Goal: Transaction & Acquisition: Book appointment/travel/reservation

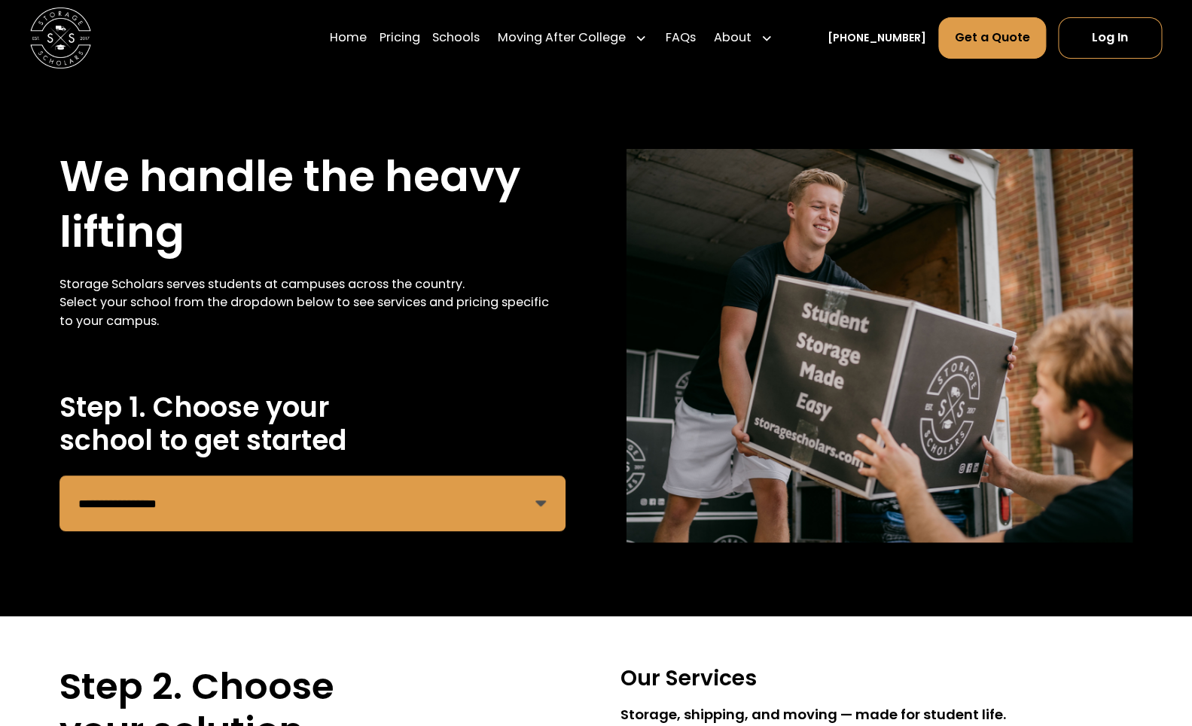
click at [59, 476] on select "**********" at bounding box center [312, 504] width 506 height 56
select select "**********"
click option "**********" at bounding box center [0, 0] width 0 height 0
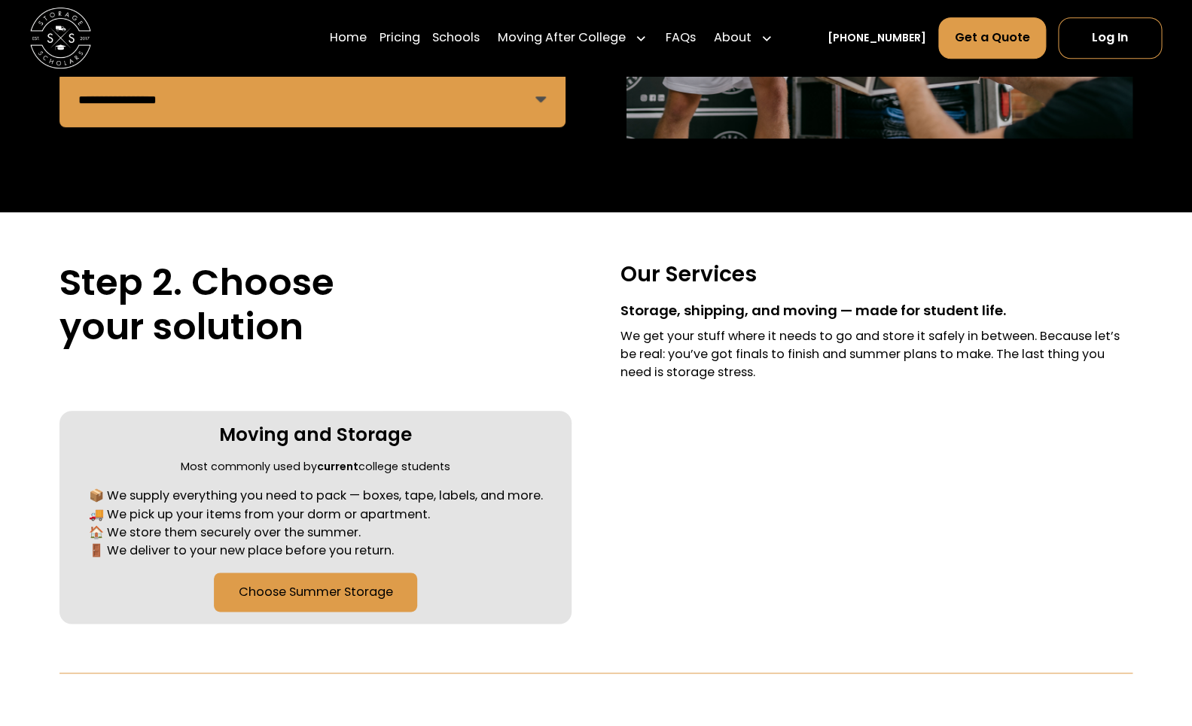
scroll to position [409, 0]
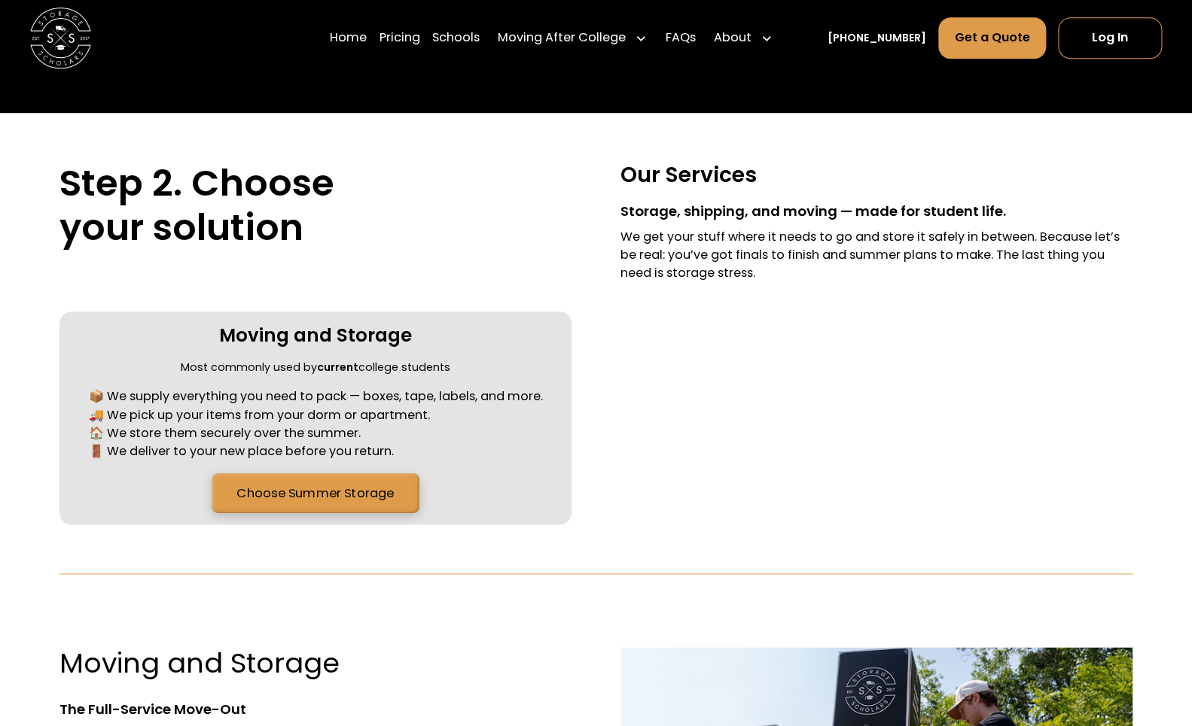
click at [325, 493] on link "Choose Summer Storage" at bounding box center [315, 493] width 207 height 40
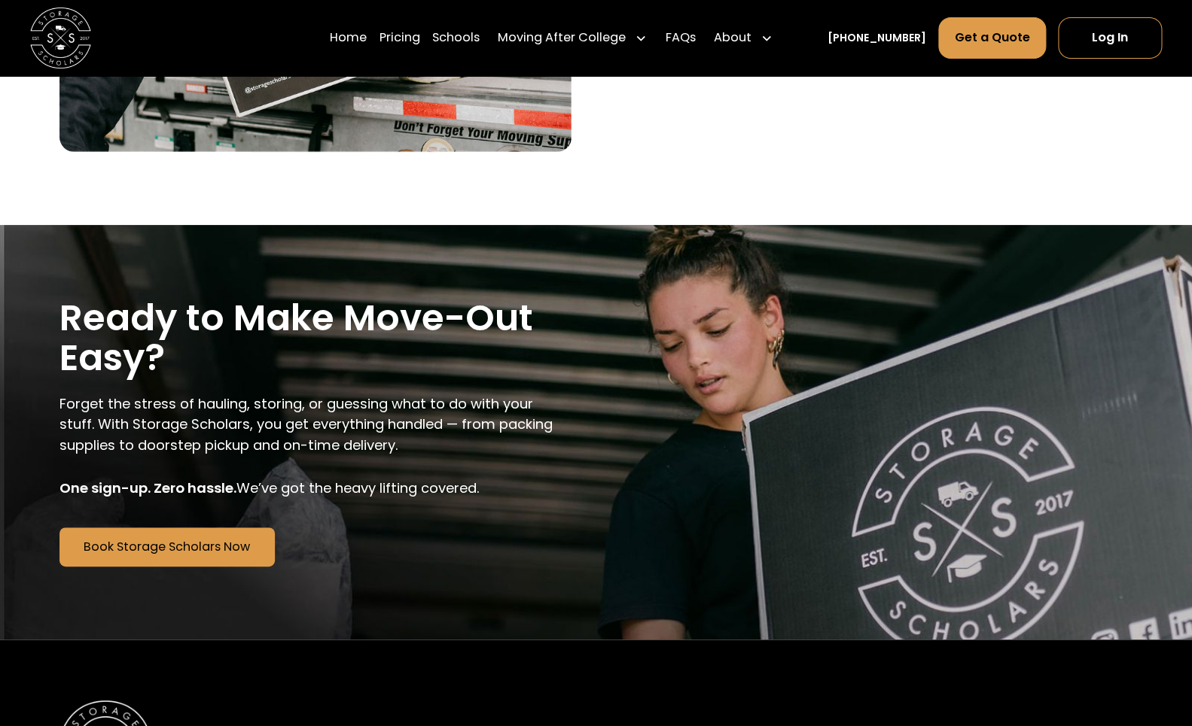
scroll to position [2382, 0]
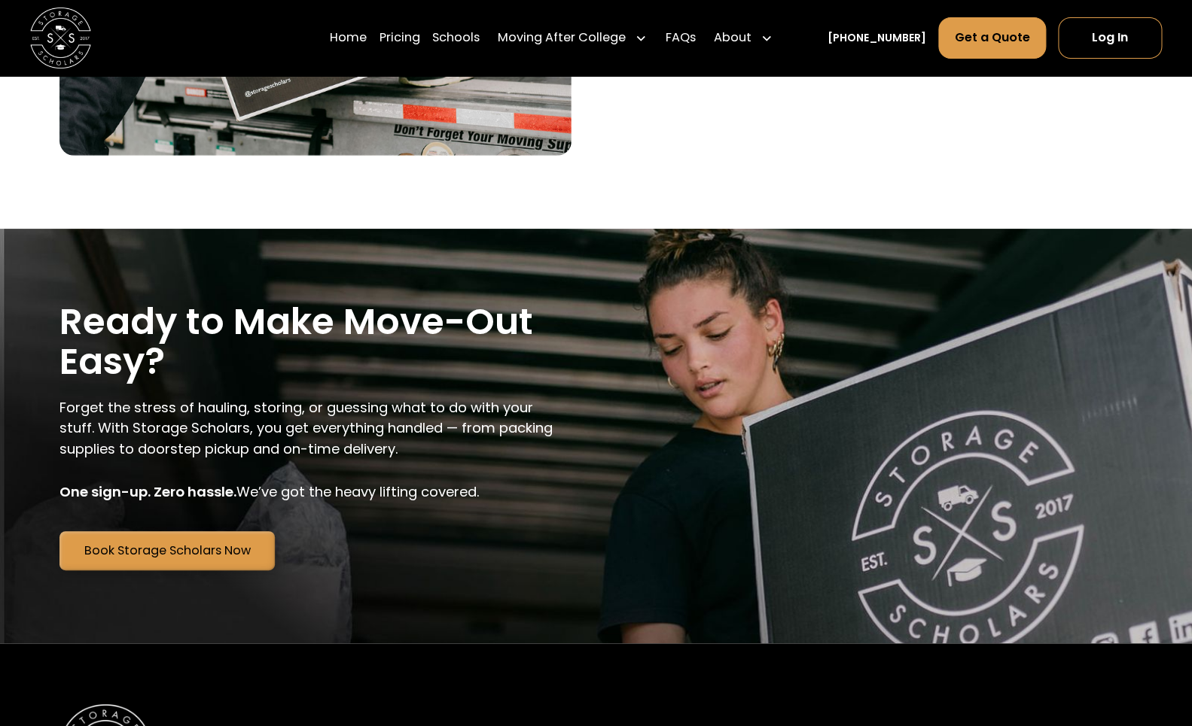
click at [196, 553] on link "Book Storage Scholars Now" at bounding box center [166, 550] width 215 height 39
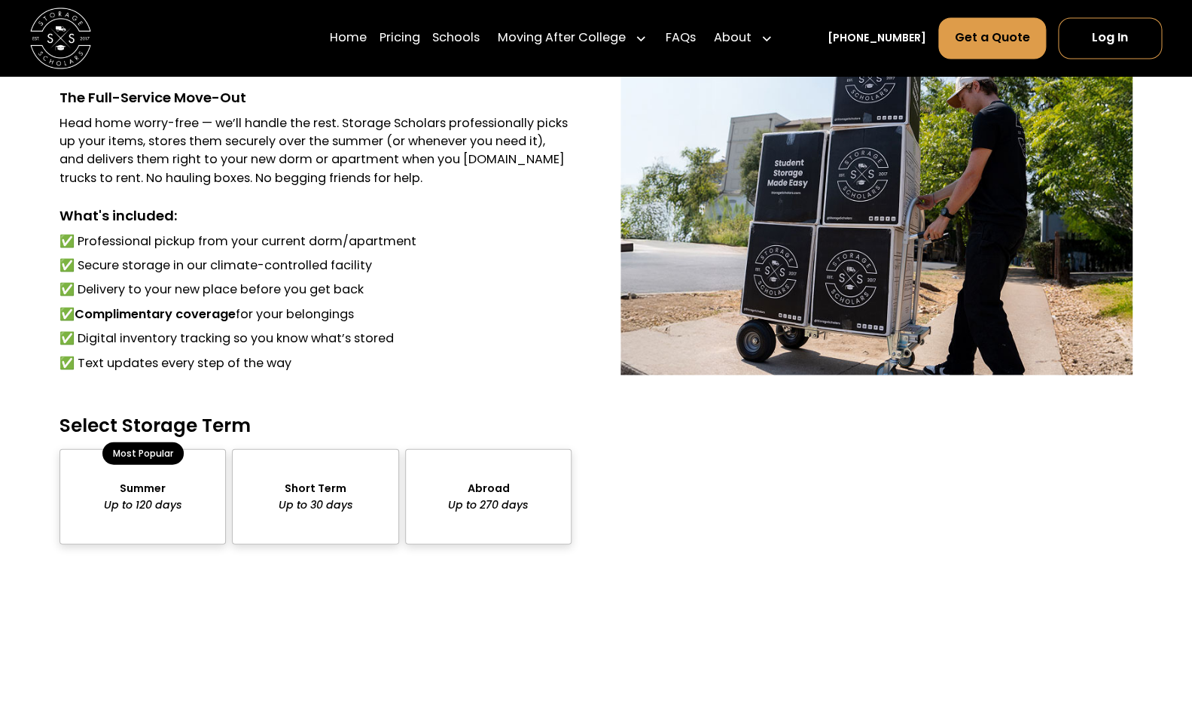
scroll to position [1185, 0]
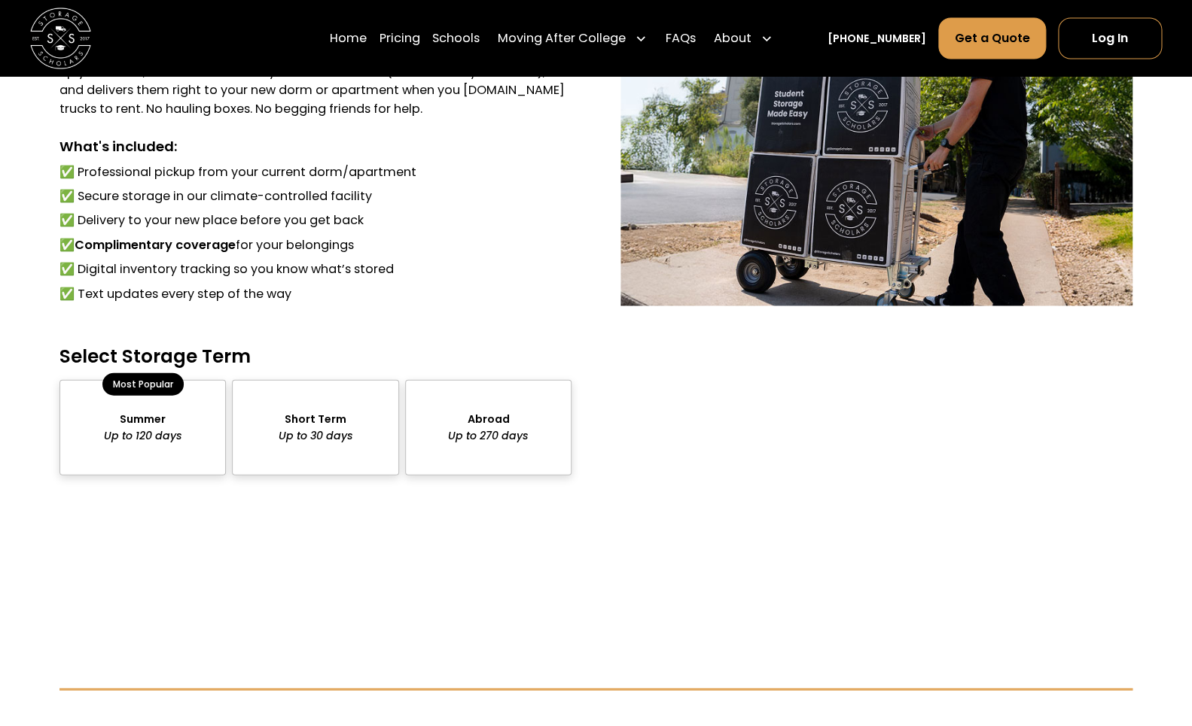
click at [327, 437] on div "package-pricing" at bounding box center [315, 427] width 166 height 96
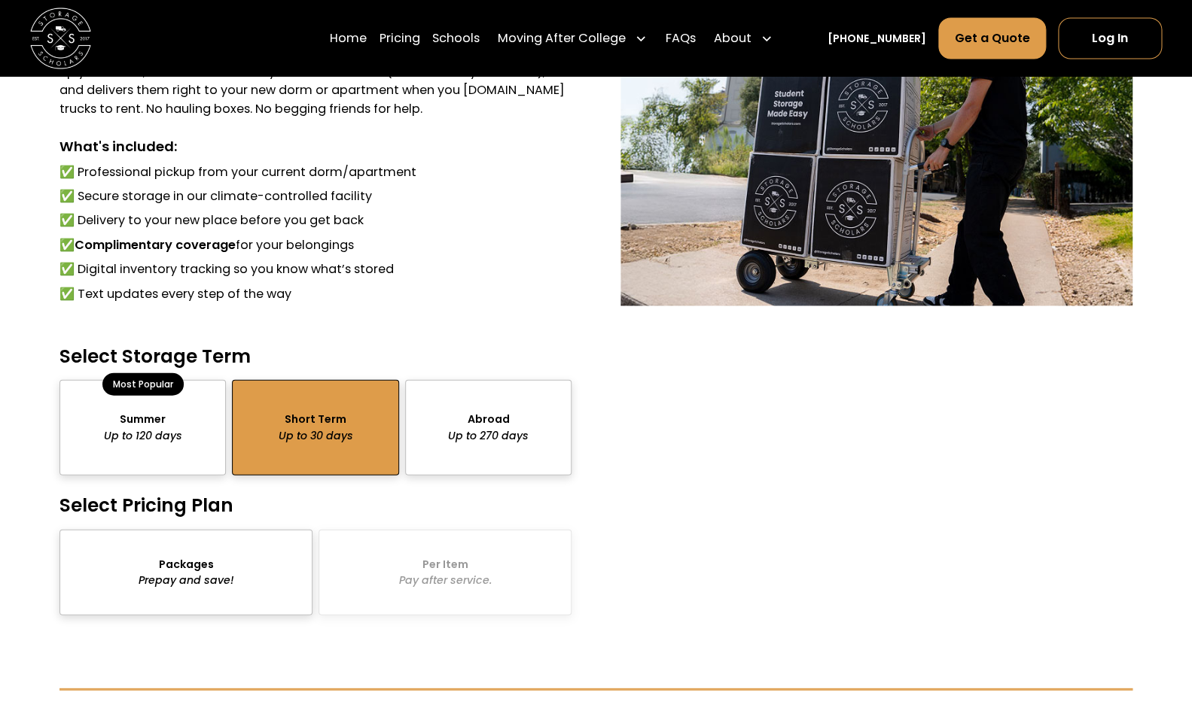
click at [206, 565] on div "package-pricing" at bounding box center [185, 572] width 253 height 86
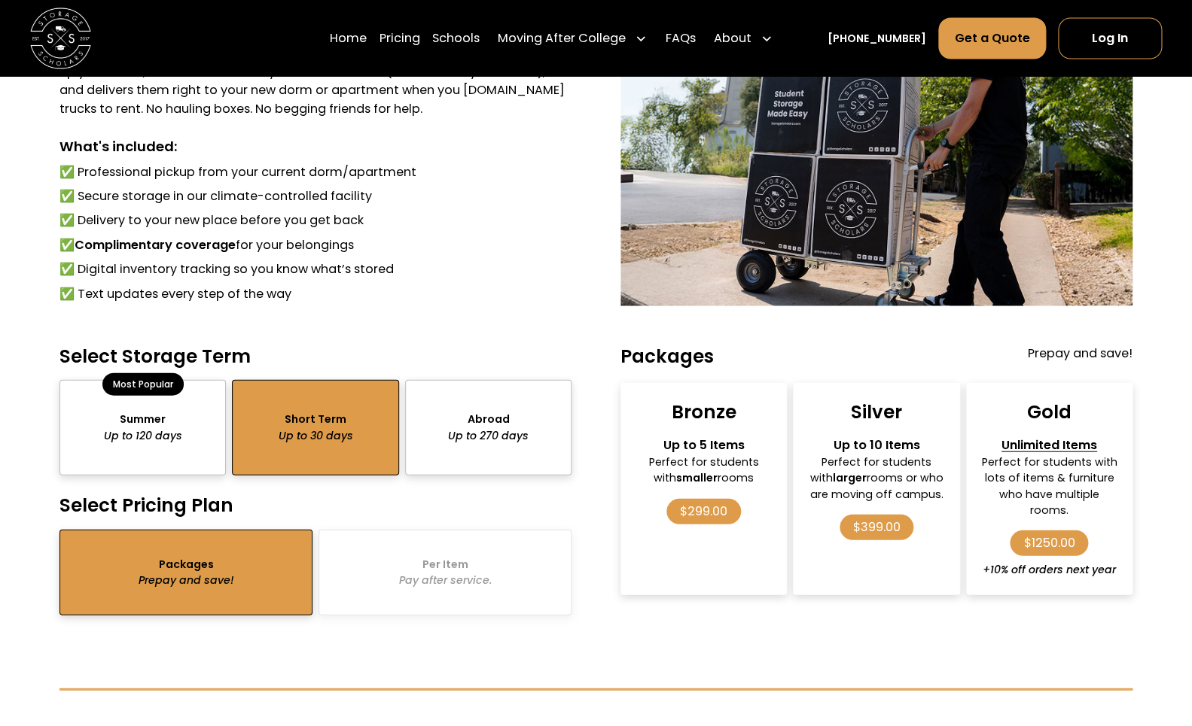
click at [138, 407] on div "package-pricing" at bounding box center [142, 427] width 166 height 96
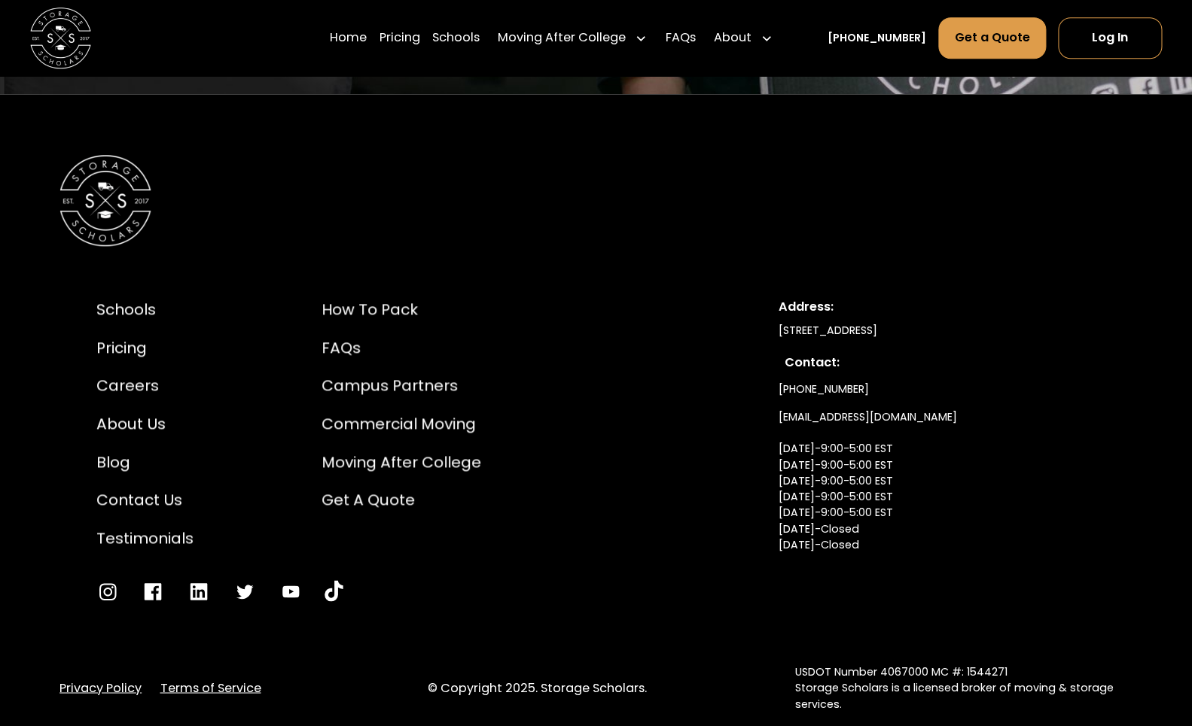
scroll to position [2976, 0]
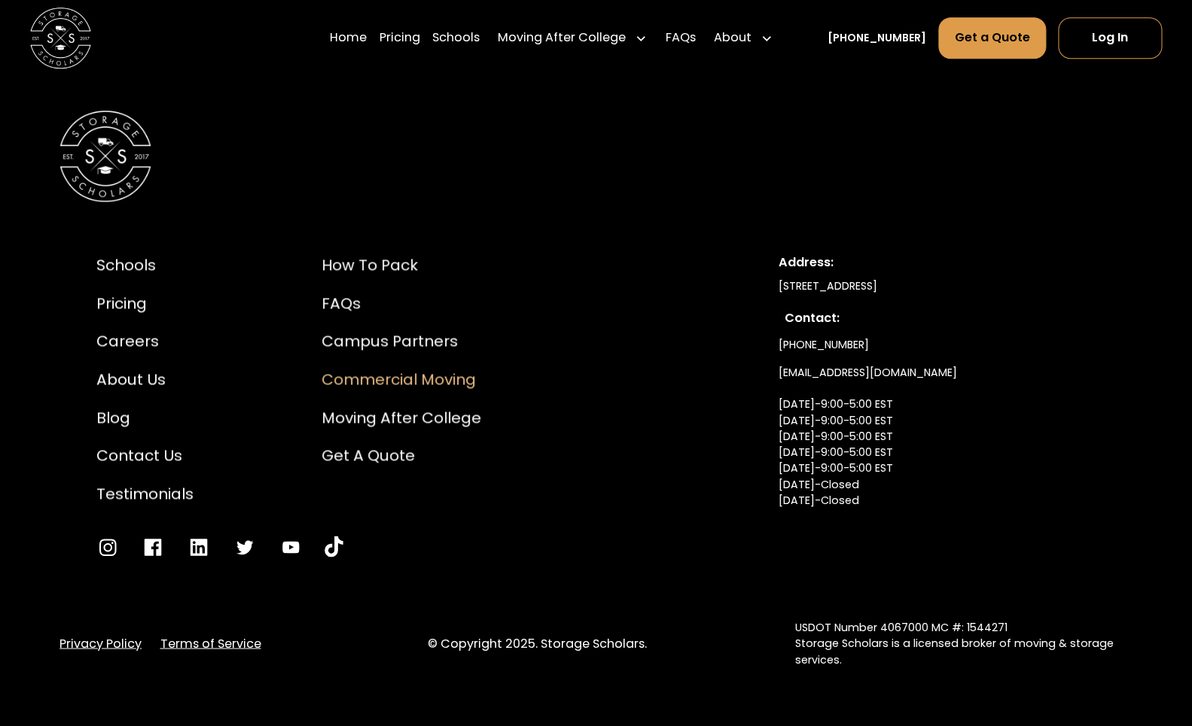
click at [422, 373] on div "Commercial Moving" at bounding box center [401, 379] width 160 height 23
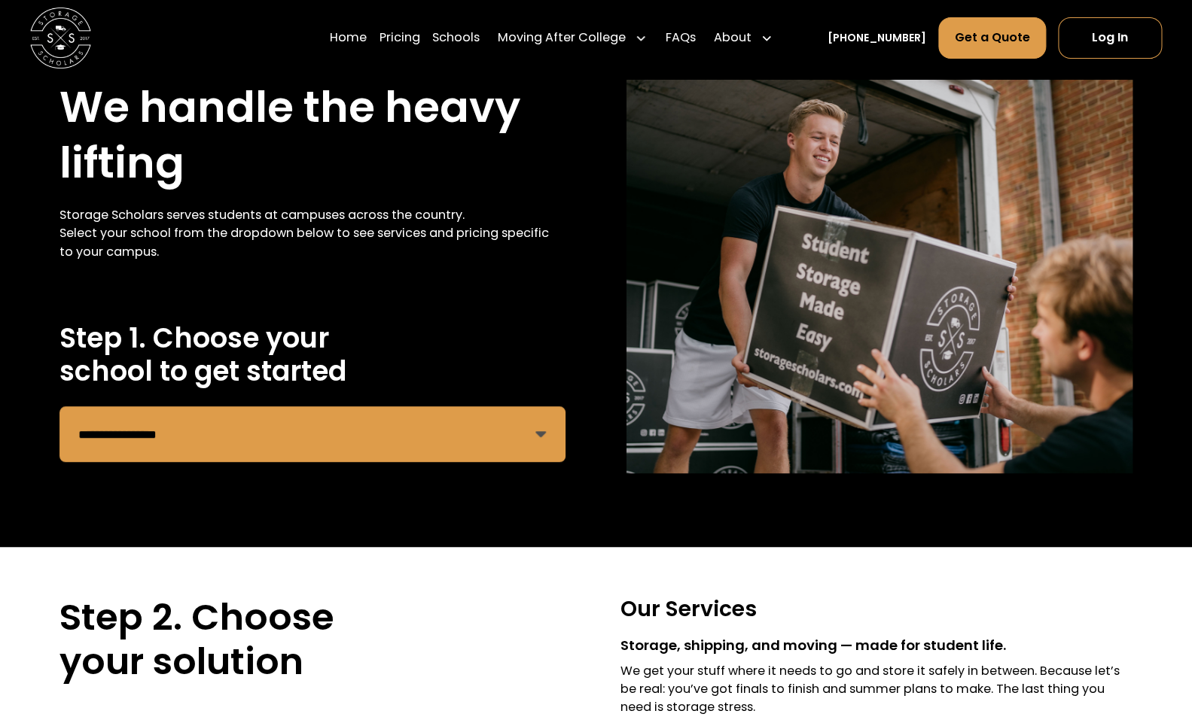
scroll to position [0, 0]
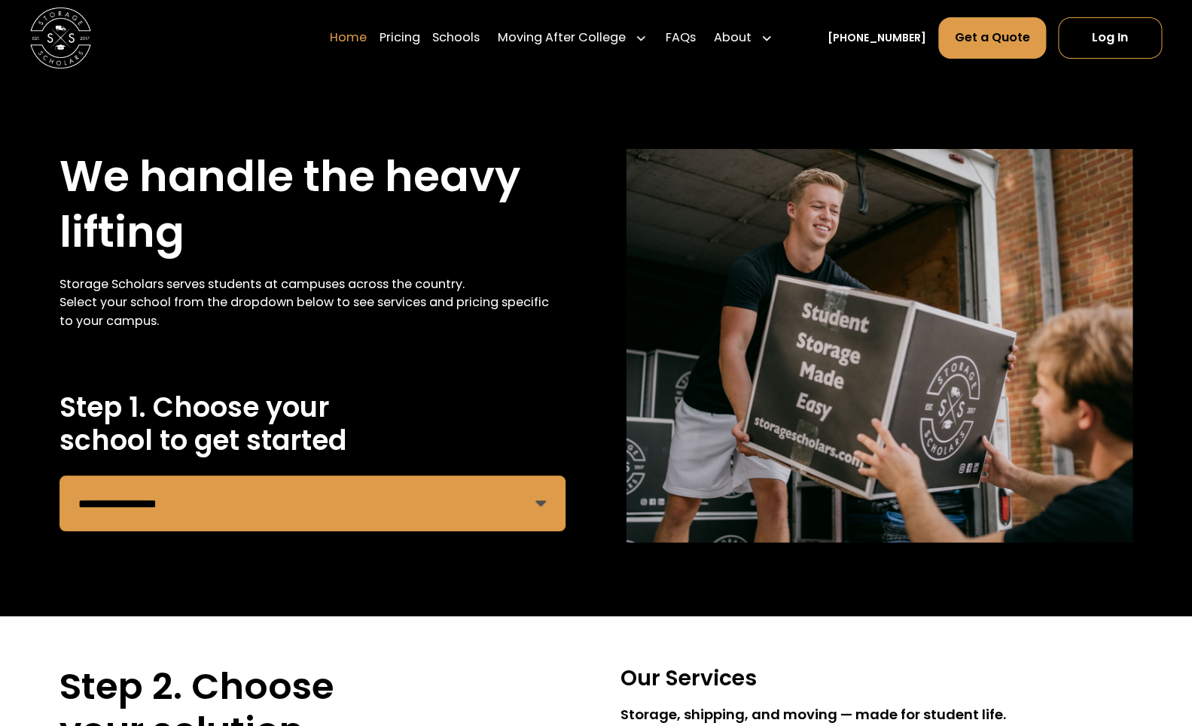
click at [367, 37] on link "Home" at bounding box center [348, 38] width 37 height 43
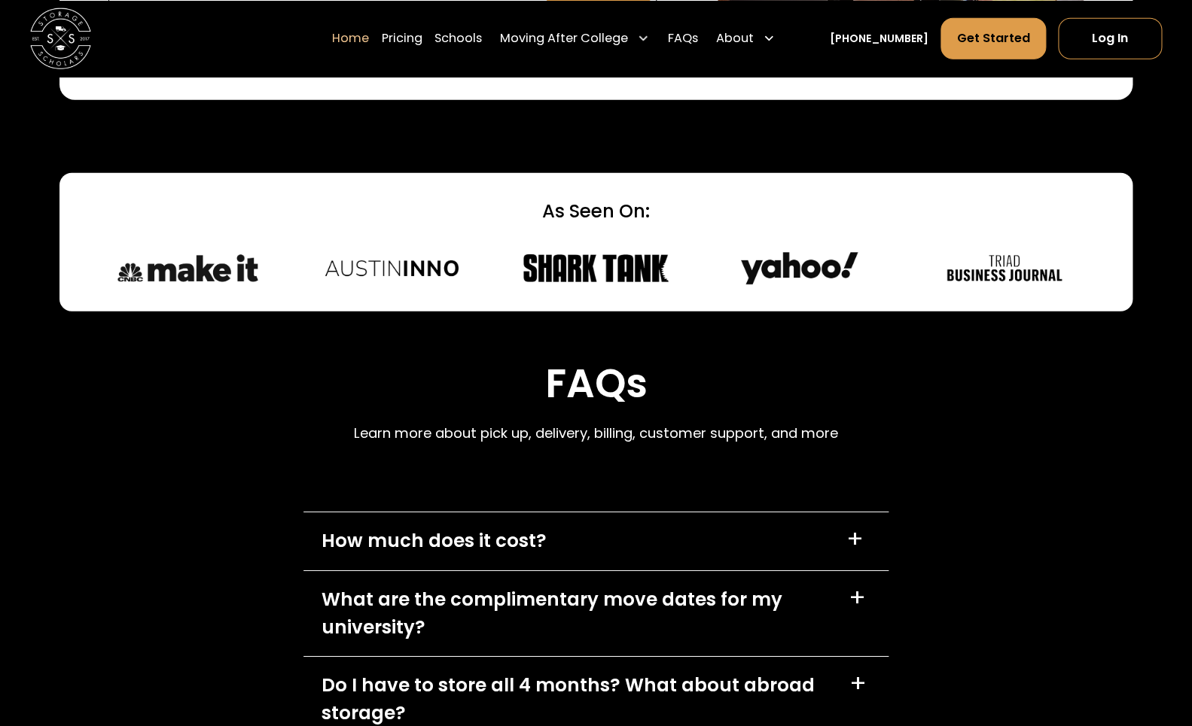
scroll to position [4027, 0]
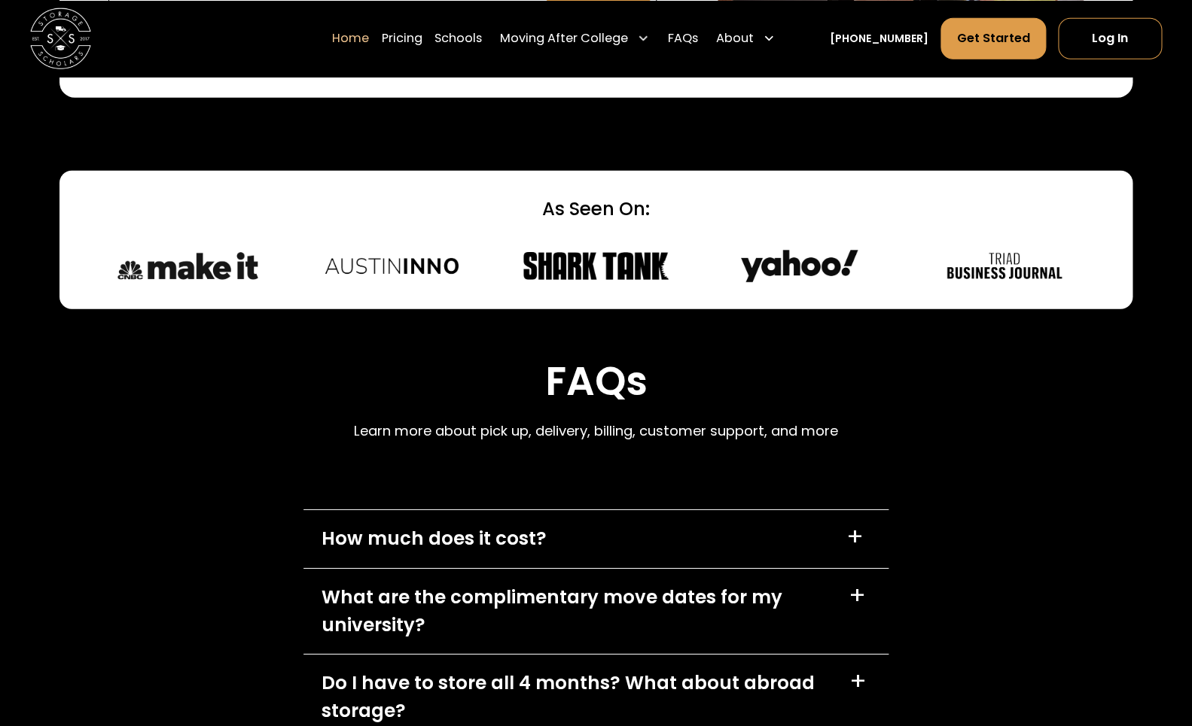
click at [851, 542] on div "+" at bounding box center [854, 537] width 17 height 24
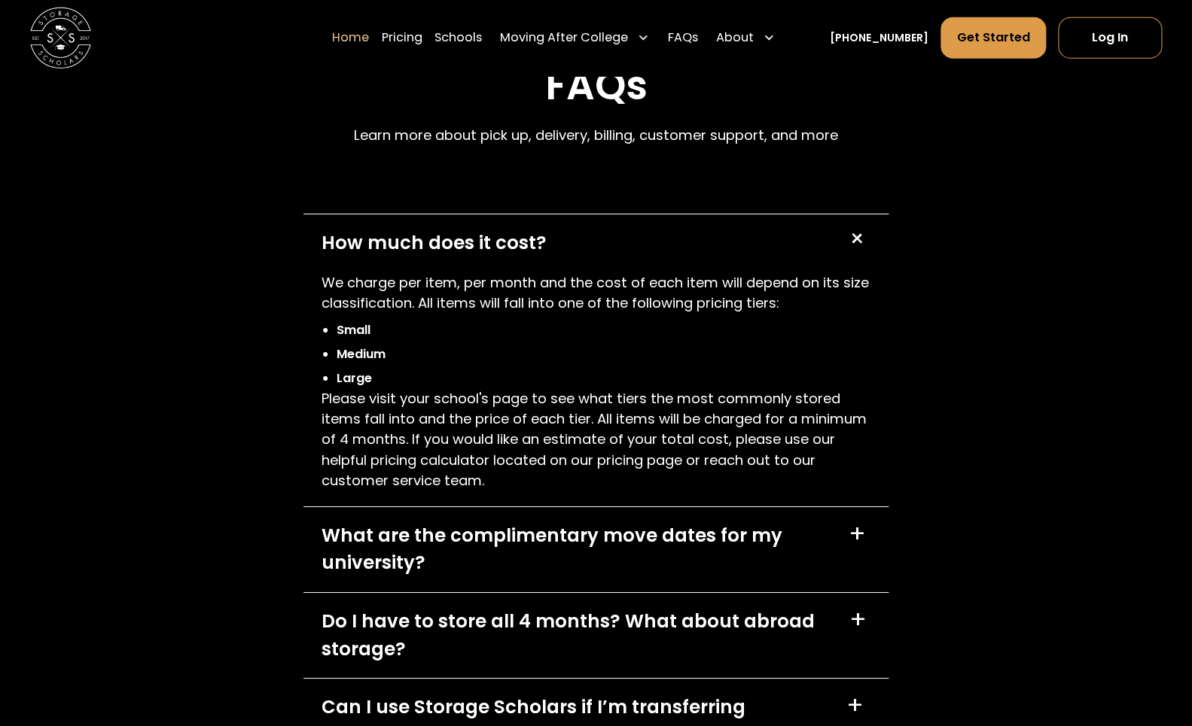
scroll to position [4324, 0]
